Goal: Task Accomplishment & Management: Manage account settings

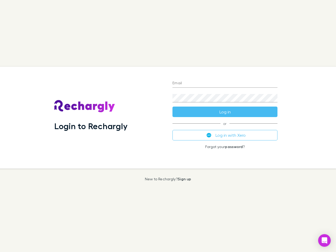
click at [168, 126] on div "Login to Rechargly" at bounding box center [109, 118] width 118 height 102
click at [225, 84] on input "Email" at bounding box center [225, 83] width 105 height 8
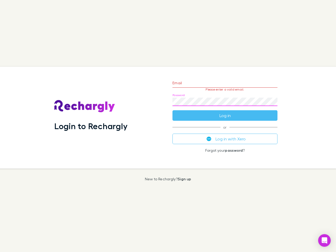
click at [225, 112] on form "Email Please enter a valid email. Password Log in" at bounding box center [225, 98] width 105 height 46
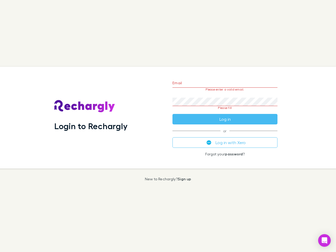
click at [225, 135] on div "Email Please enter a valid email. Password Please fill Log in or Log in with Xe…" at bounding box center [225, 118] width 114 height 102
click at [325, 241] on icon "Open Intercom Messenger" at bounding box center [325, 241] width 6 height 6
